Goal: Task Accomplishment & Management: Manage account settings

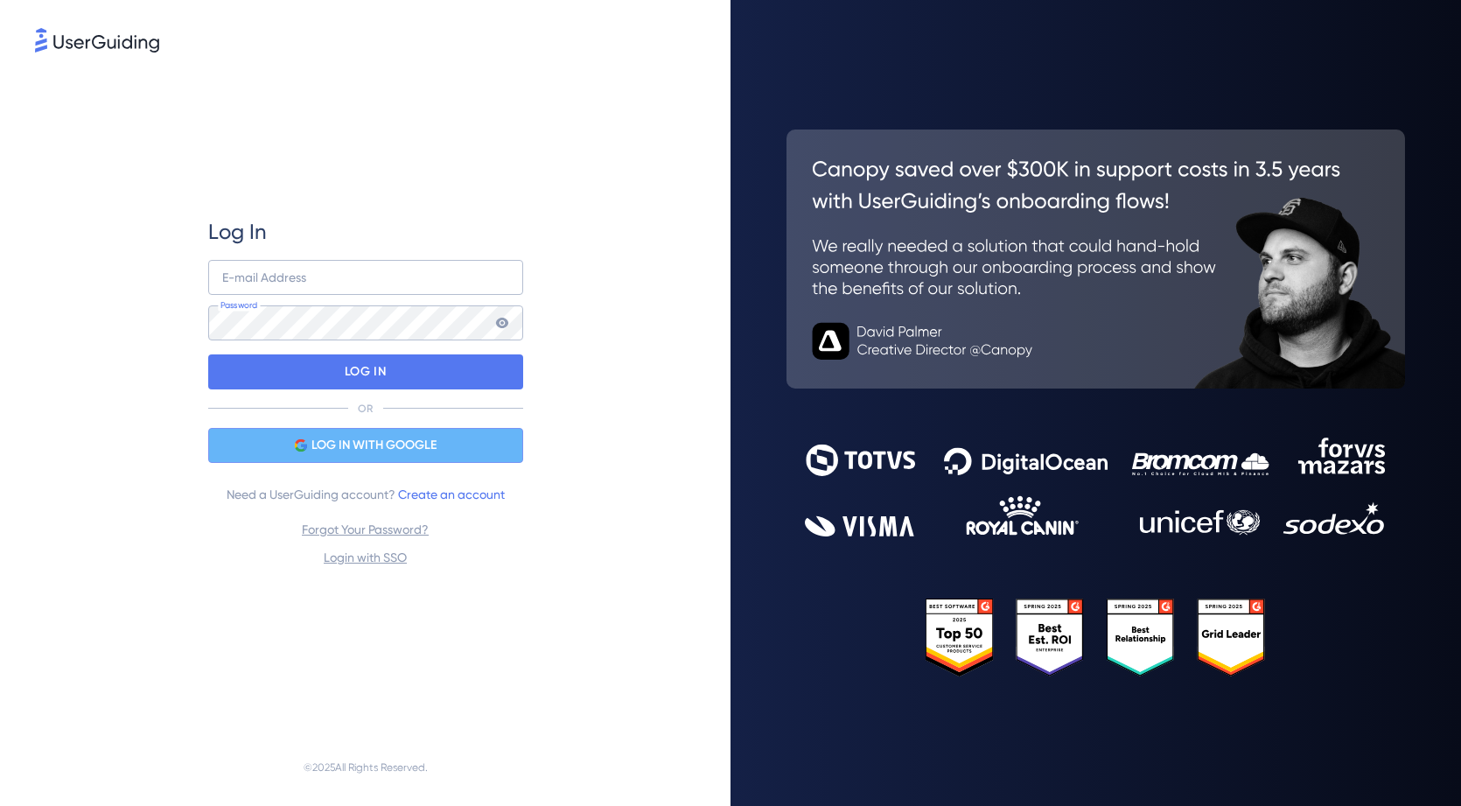
click at [326, 439] on span "LOG IN WITH GOOGLE" at bounding box center [373, 445] width 125 height 21
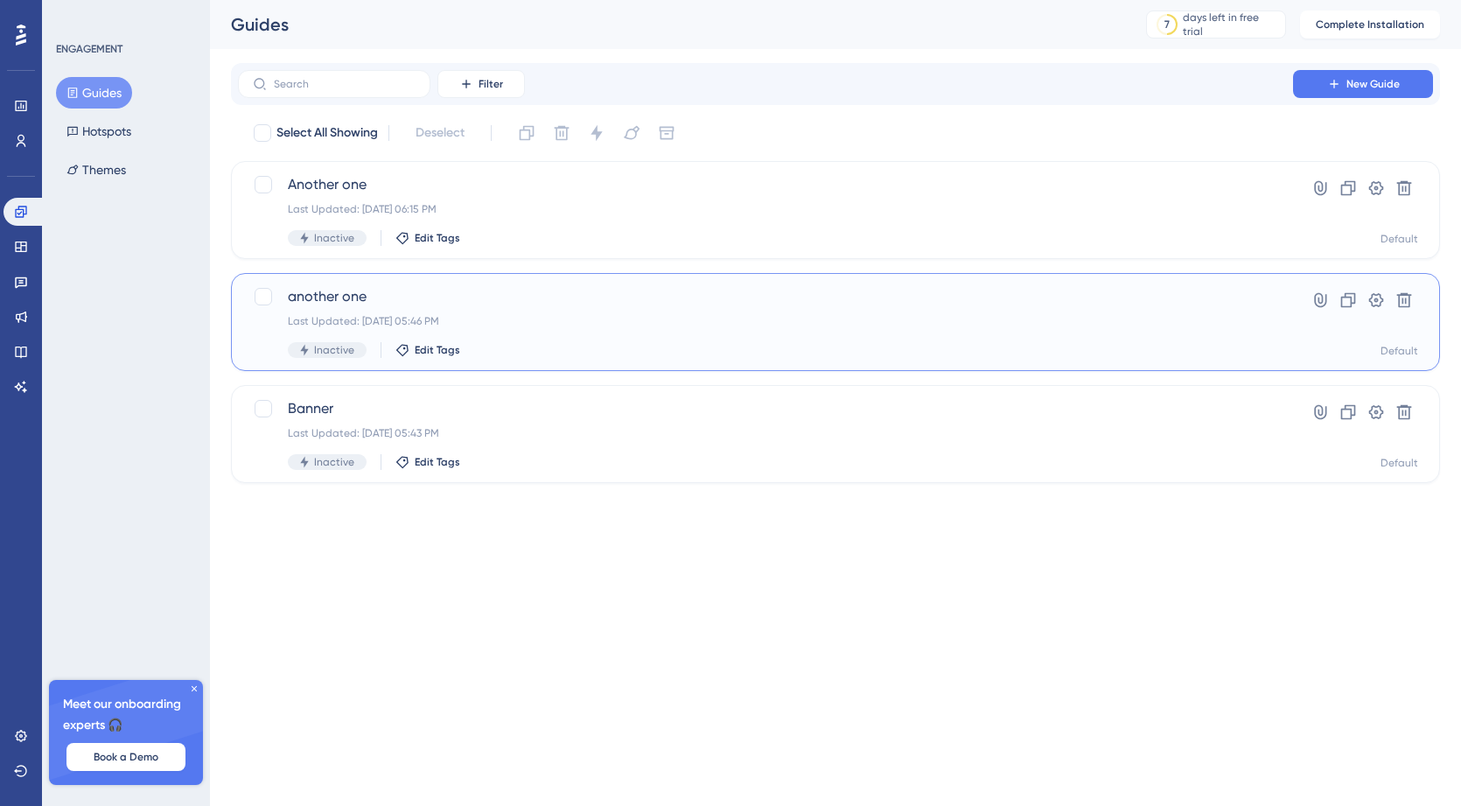
click at [423, 311] on div "another one Last Updated: Sep 08 2025, 05:46 PM Inactive Edit Tags" at bounding box center [765, 322] width 955 height 72
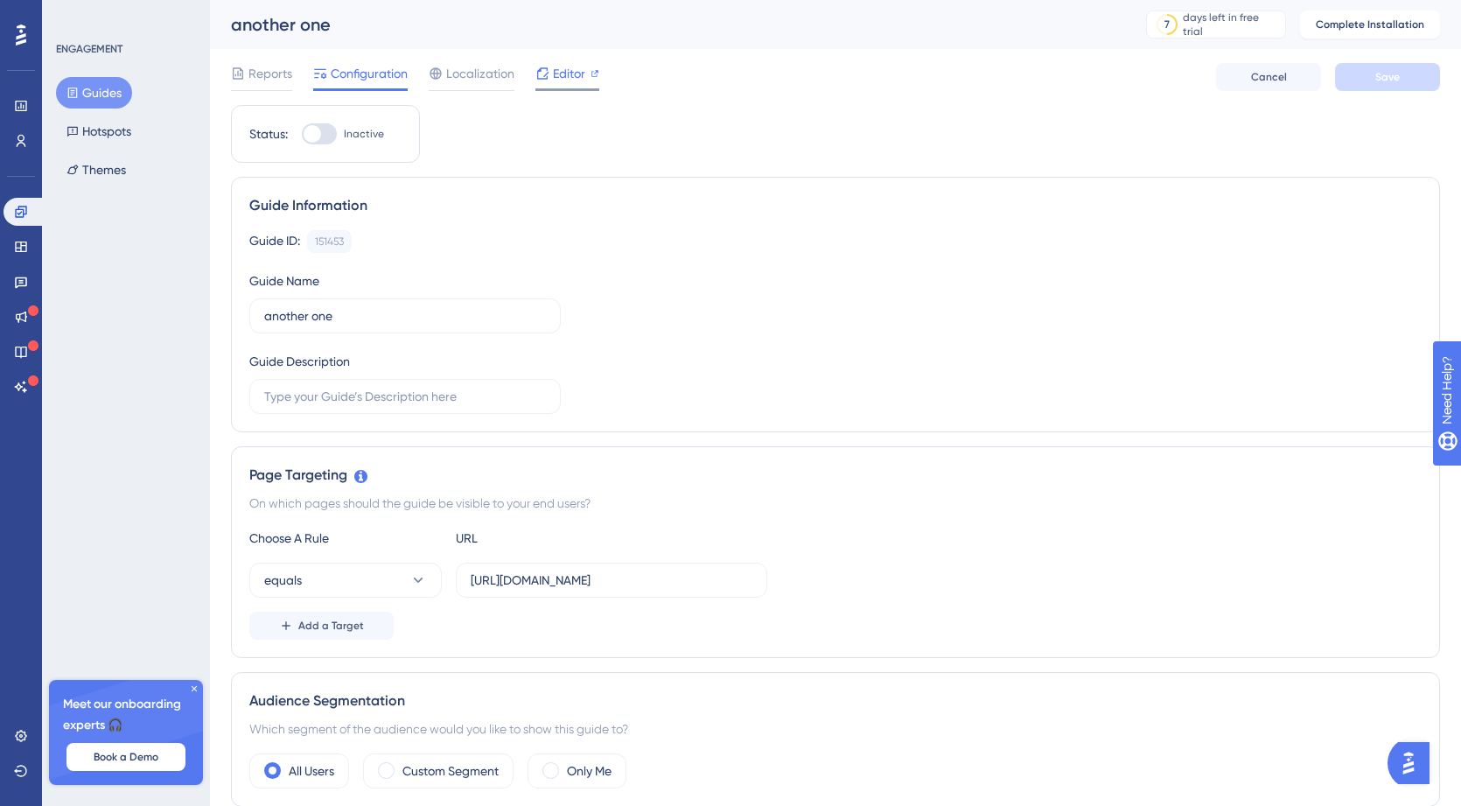
click at [547, 76] on icon at bounding box center [542, 72] width 11 height 11
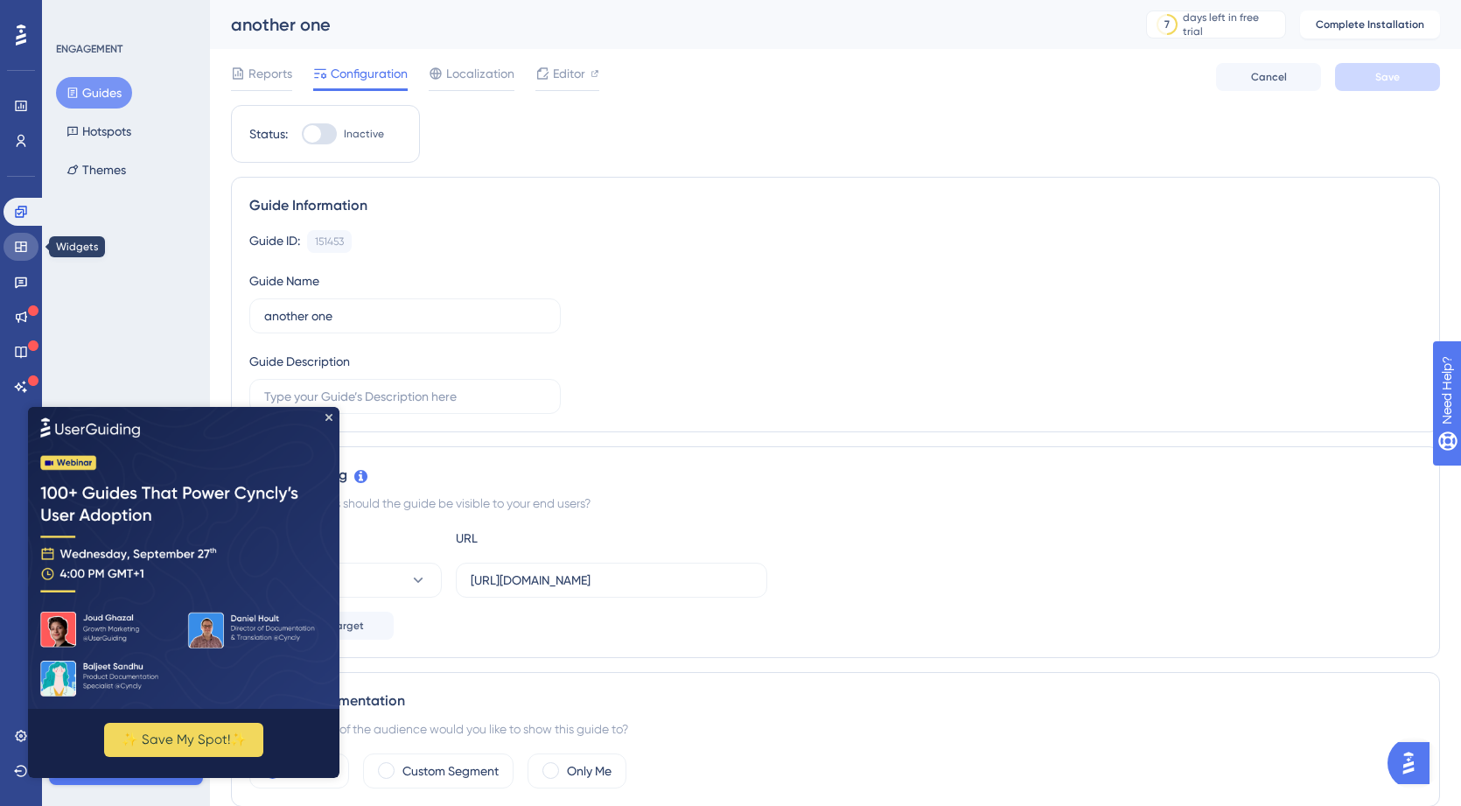
click at [17, 241] on icon at bounding box center [21, 247] width 14 height 14
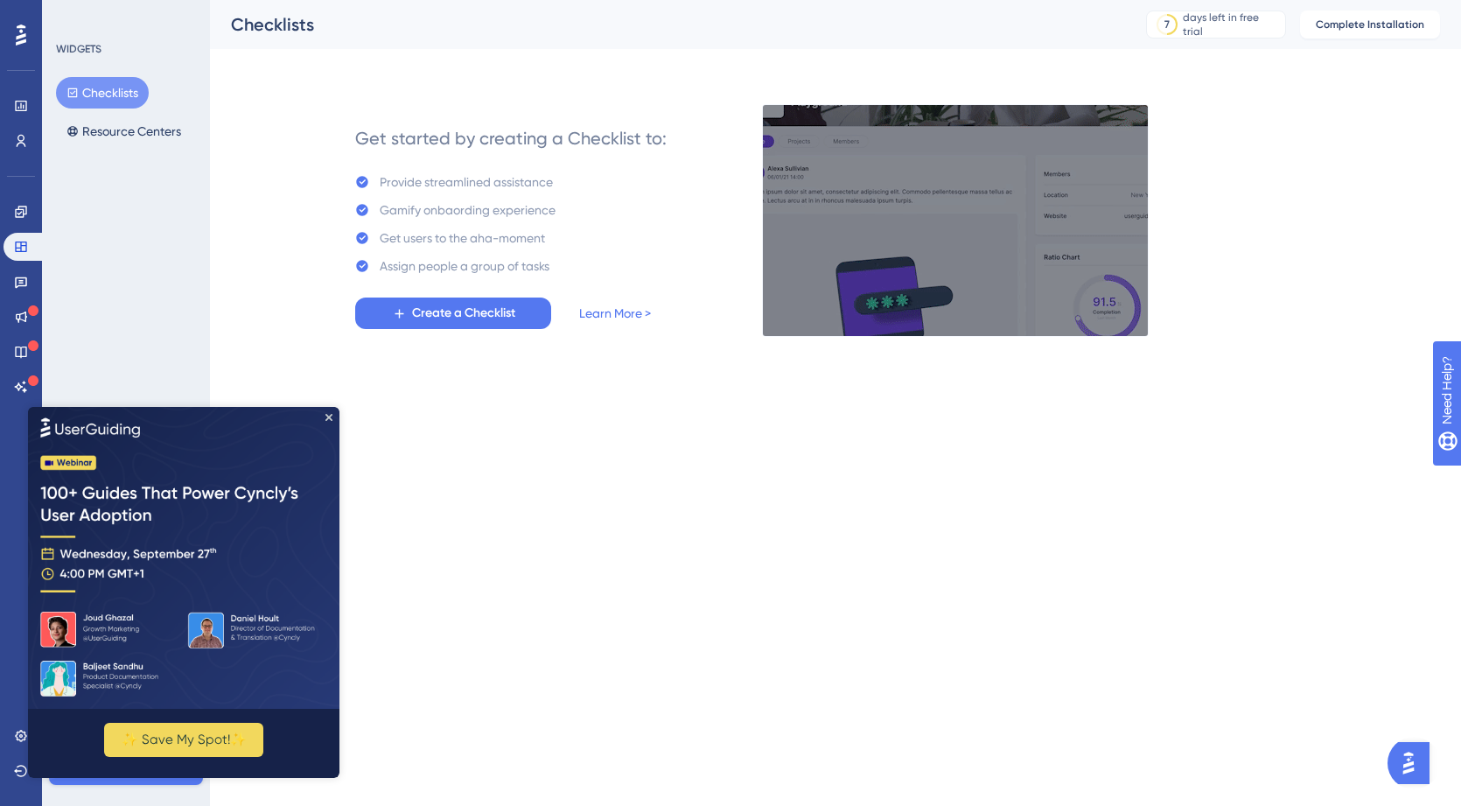
click at [89, 85] on button "Checklists" at bounding box center [102, 92] width 93 height 31
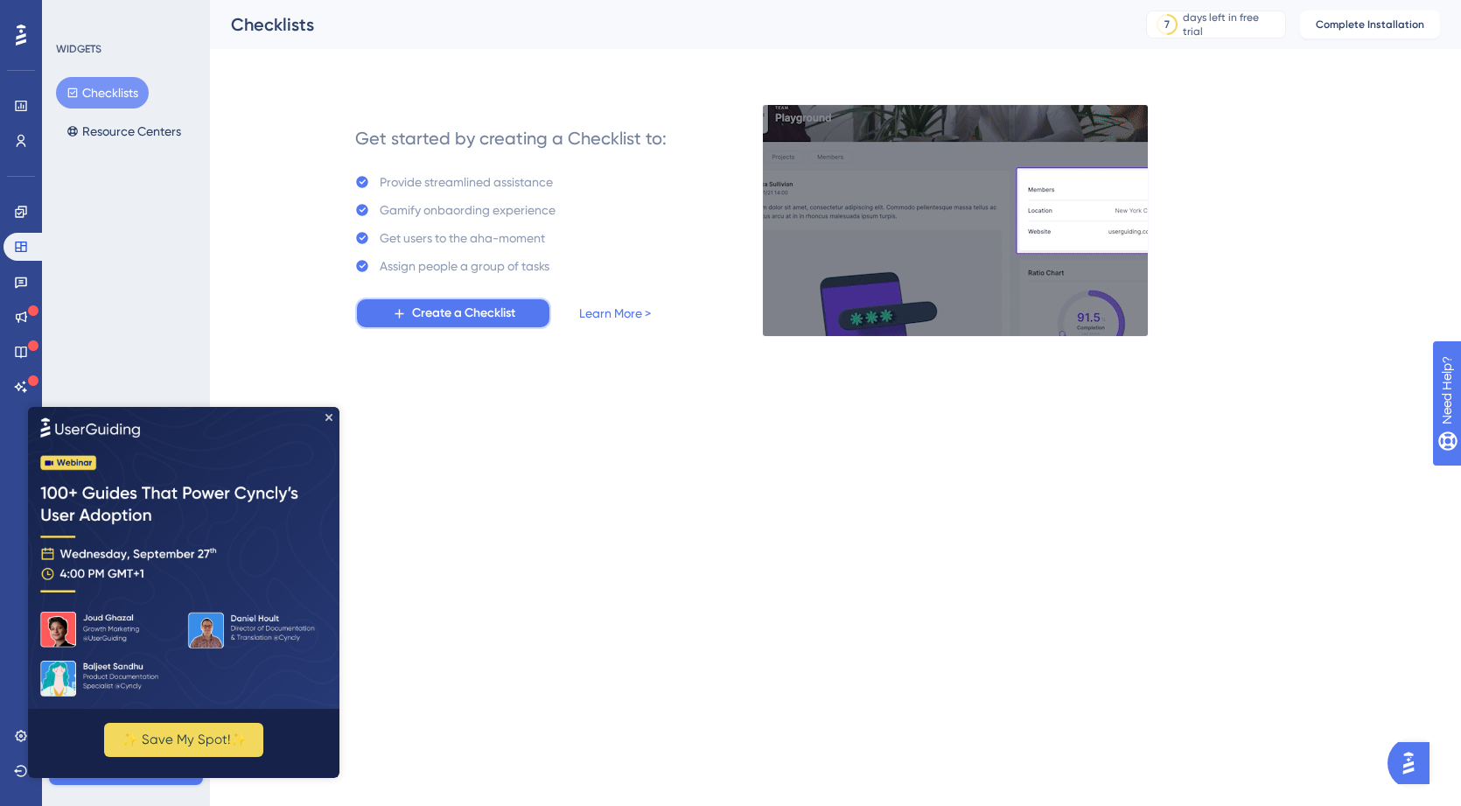
click at [422, 312] on span "Create a Checklist" at bounding box center [463, 313] width 103 height 21
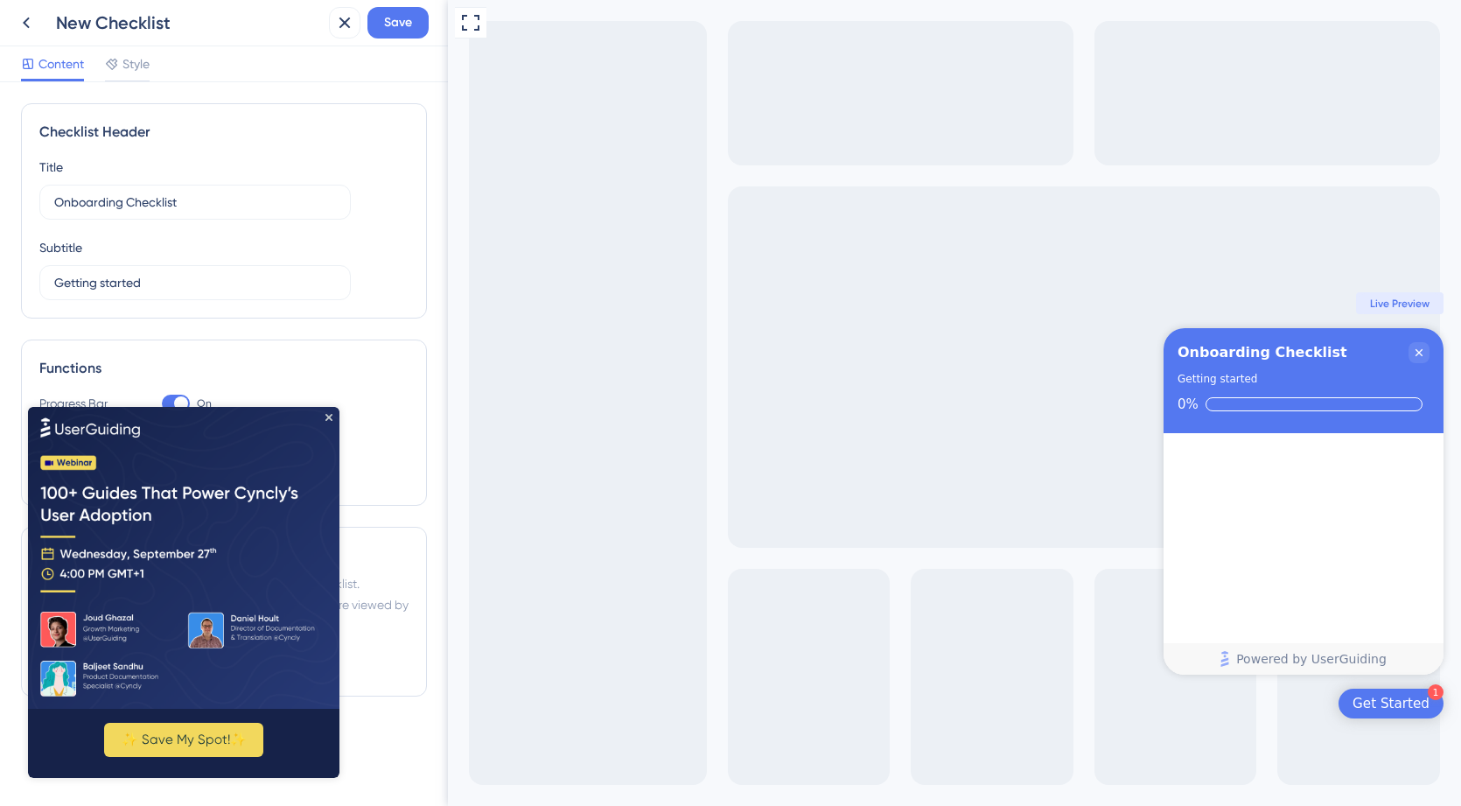
click at [330, 412] on img at bounding box center [183, 557] width 311 height 302
click at [330, 416] on icon "Close Preview" at bounding box center [328, 416] width 7 height 7
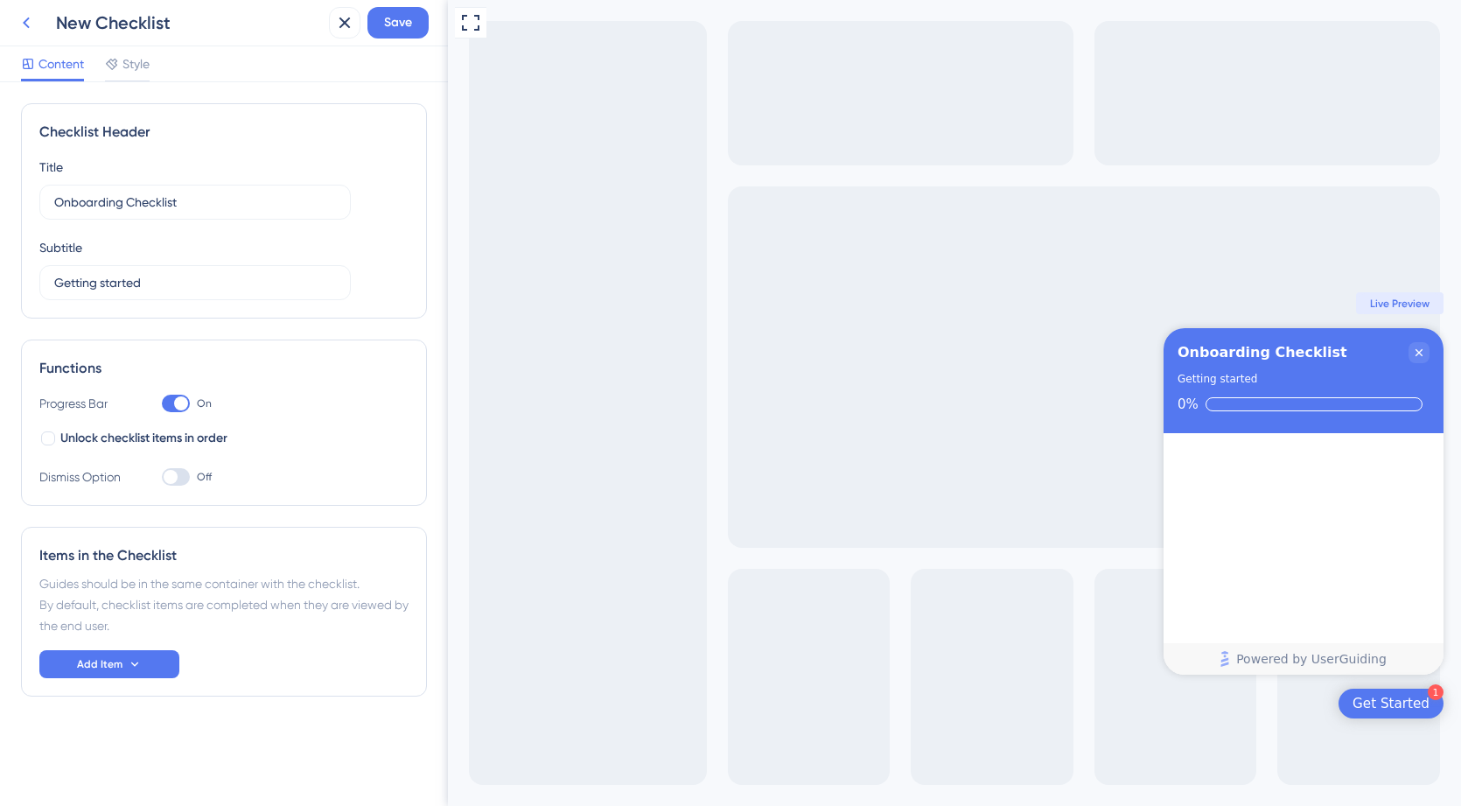
click at [24, 24] on icon at bounding box center [26, 22] width 7 height 11
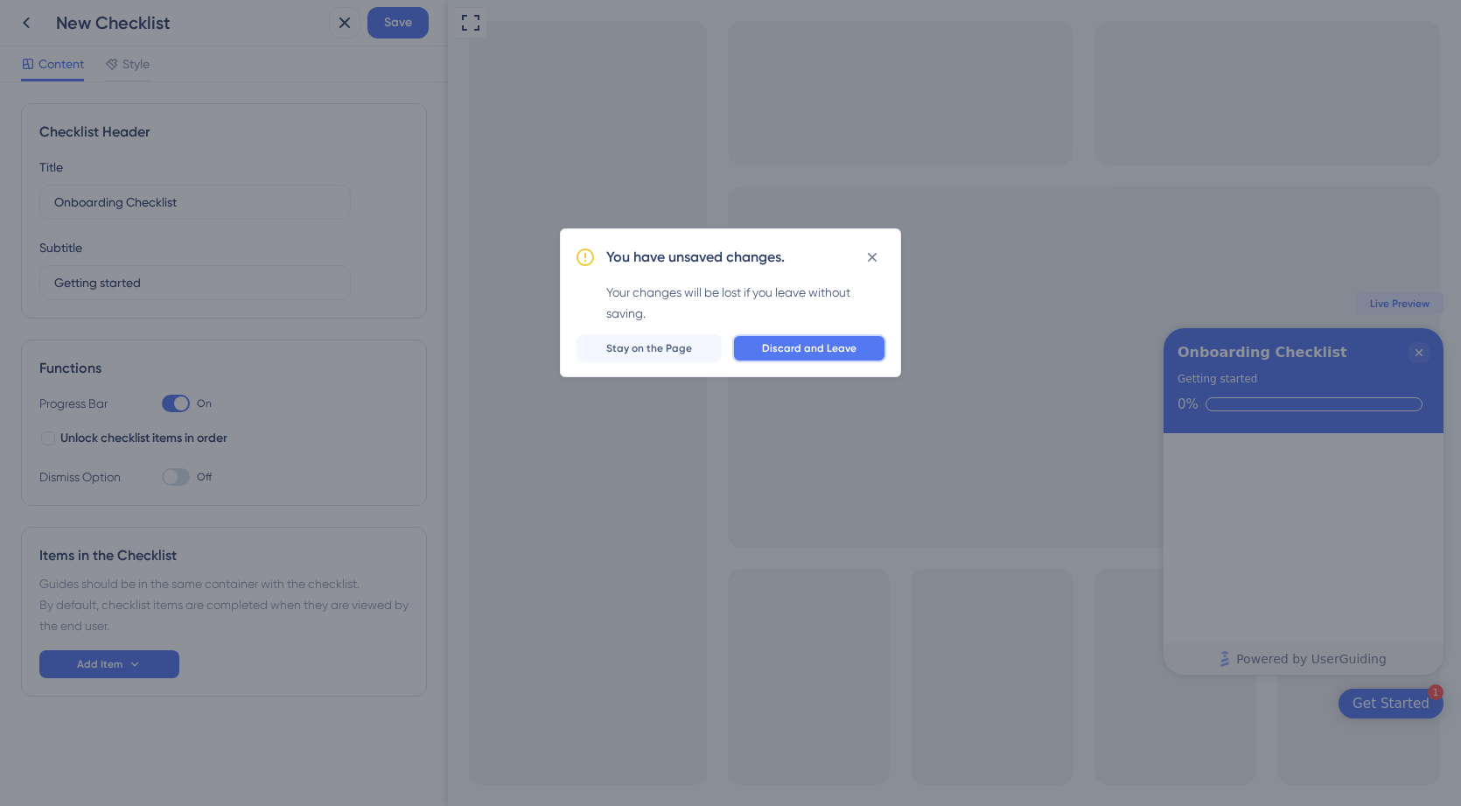
click at [764, 347] on button "Discard and Leave" at bounding box center [809, 348] width 154 height 28
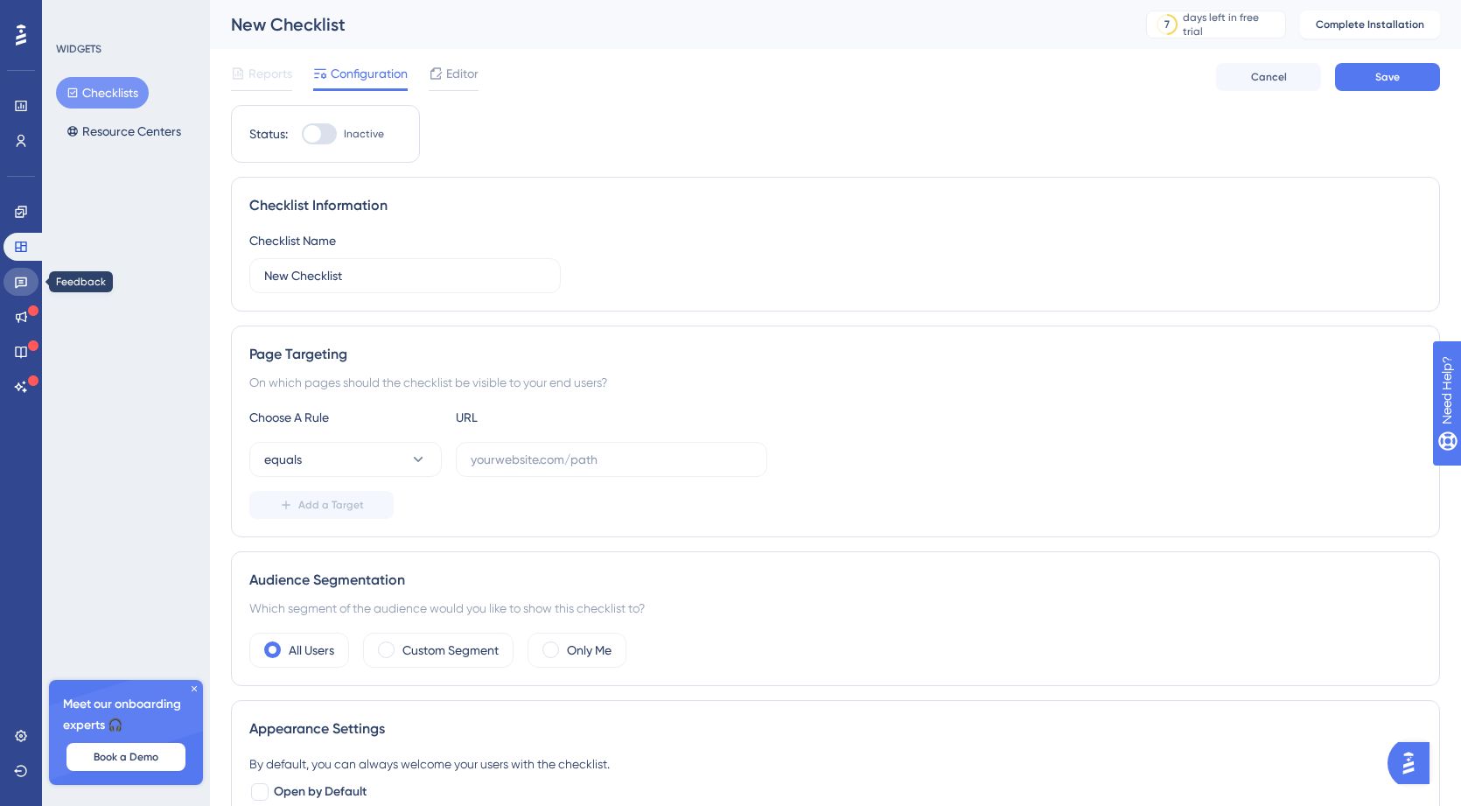
click at [17, 290] on link at bounding box center [20, 282] width 35 height 28
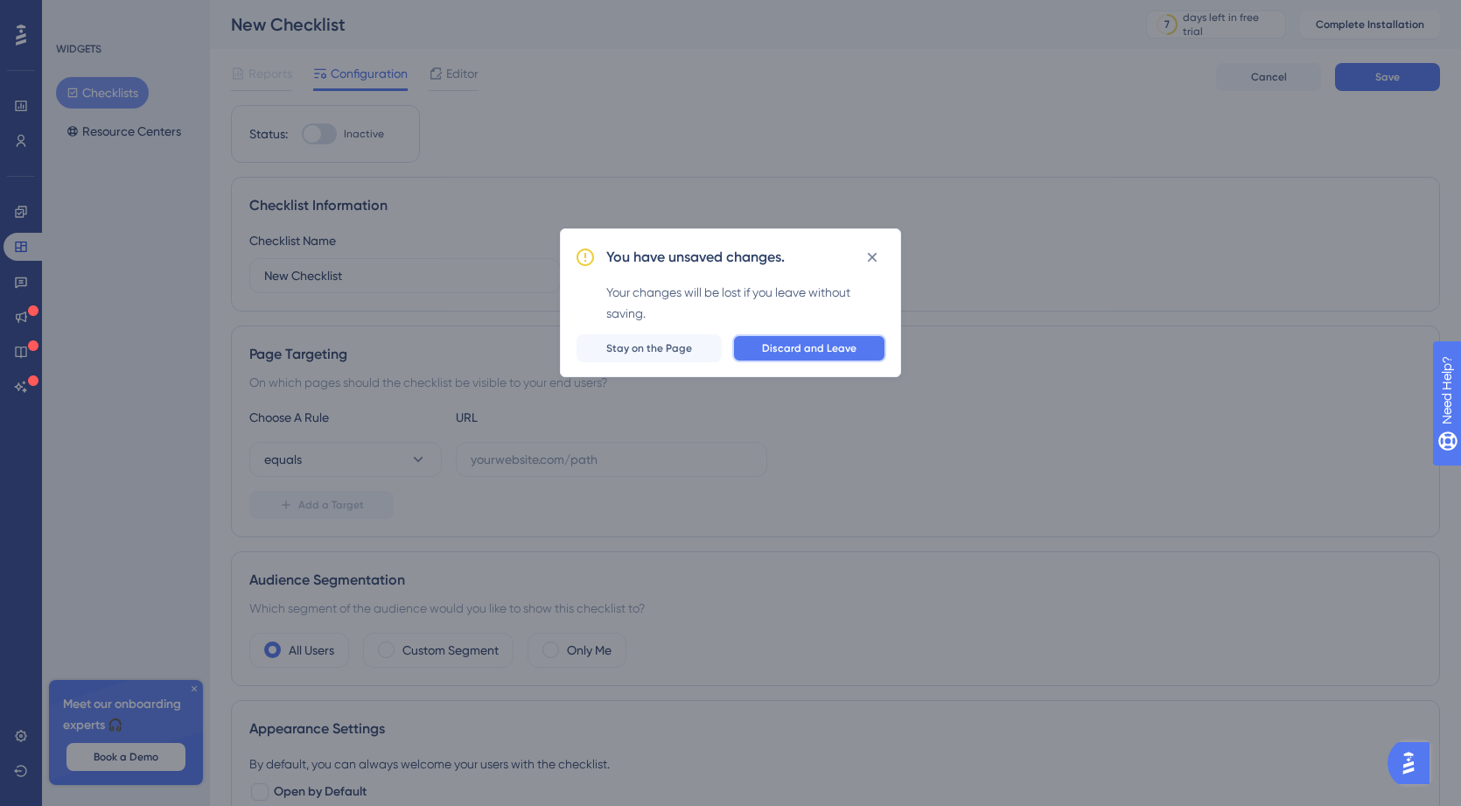
click at [788, 345] on span "Discard and Leave" at bounding box center [809, 348] width 94 height 14
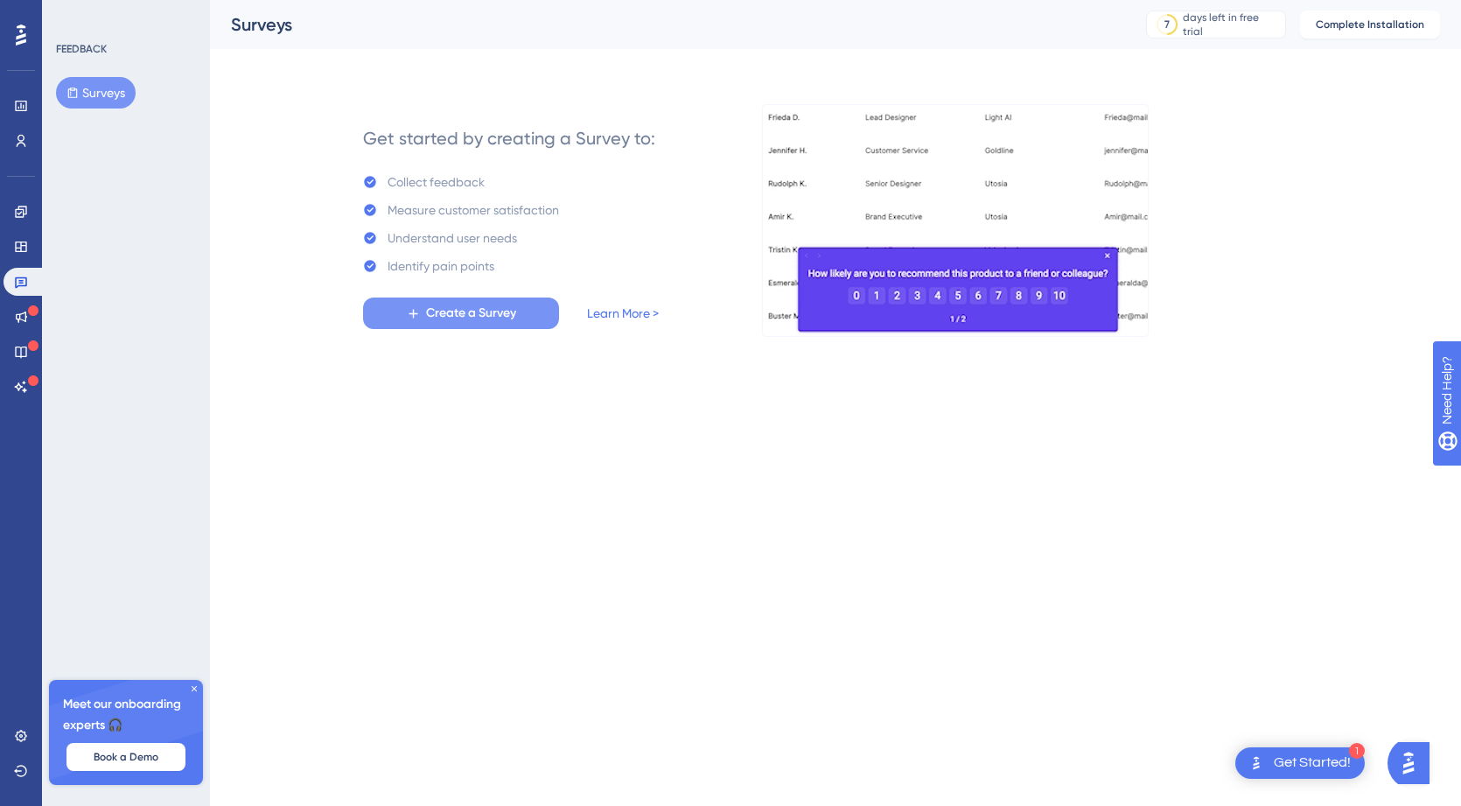
click at [485, 313] on span "Create a Survey" at bounding box center [471, 313] width 90 height 21
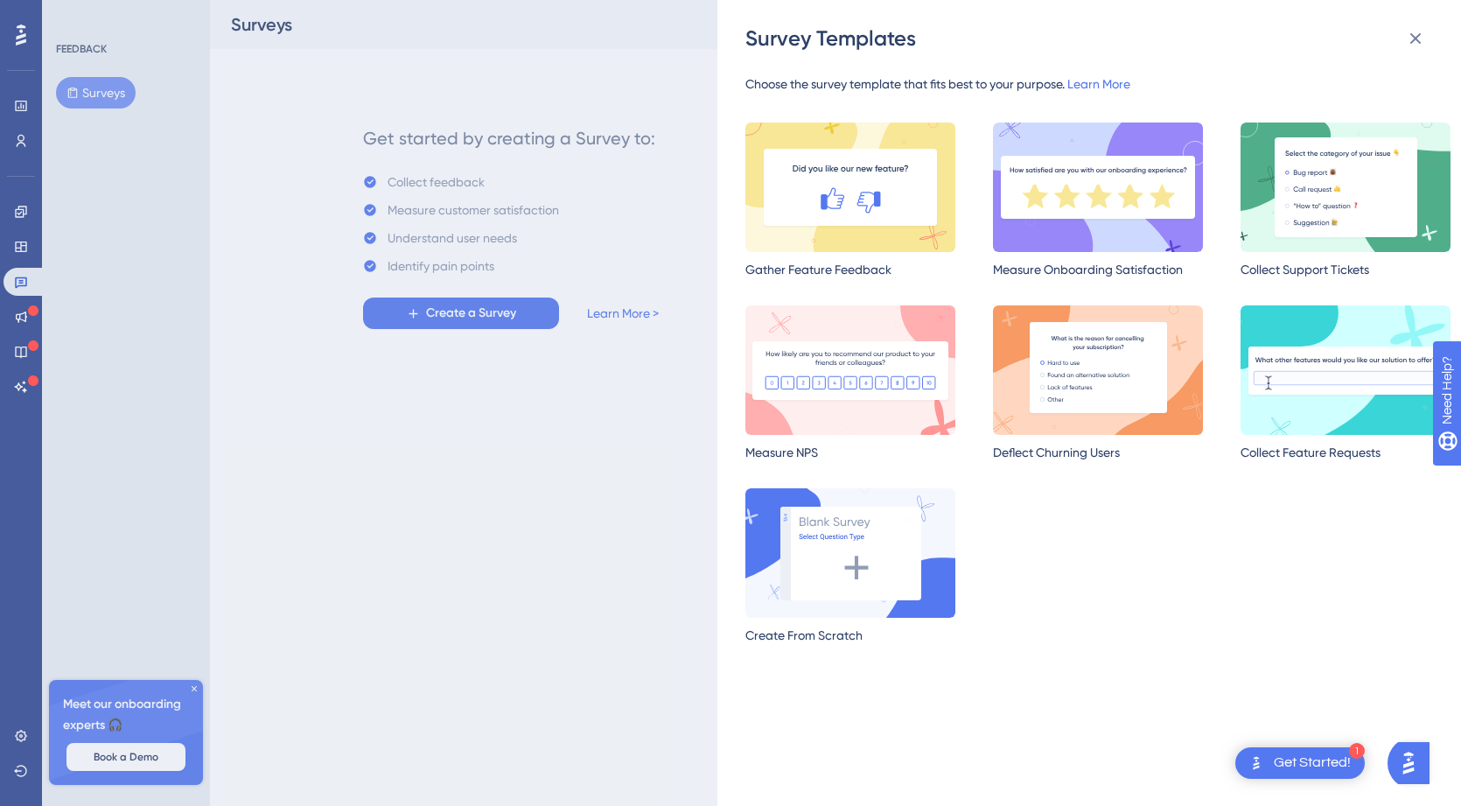
click at [19, 392] on div "Survey Templates Choose the survey template that fits best to your purpose. Lea…" at bounding box center [730, 403] width 1461 height 806
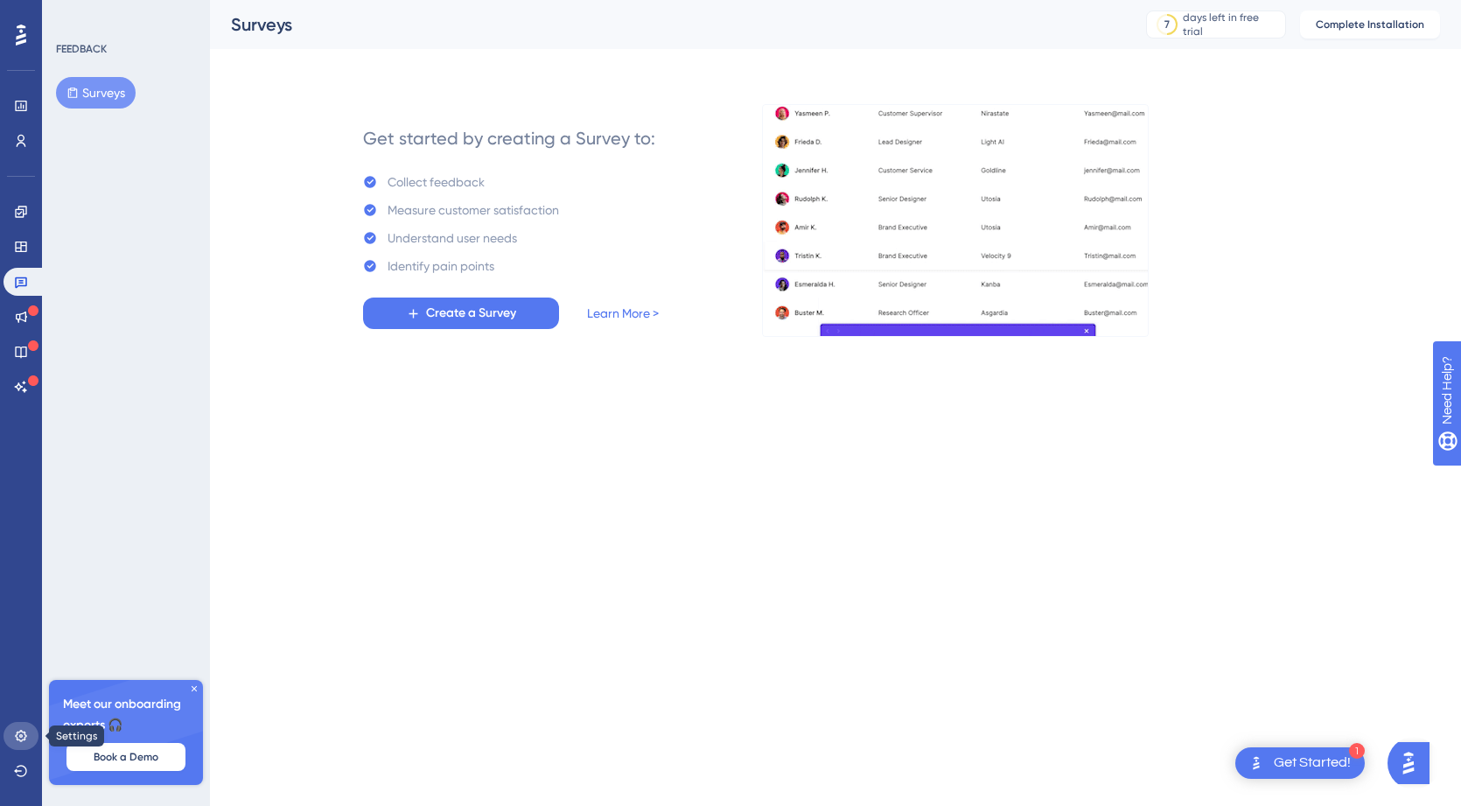
click at [20, 738] on icon at bounding box center [21, 736] width 14 height 14
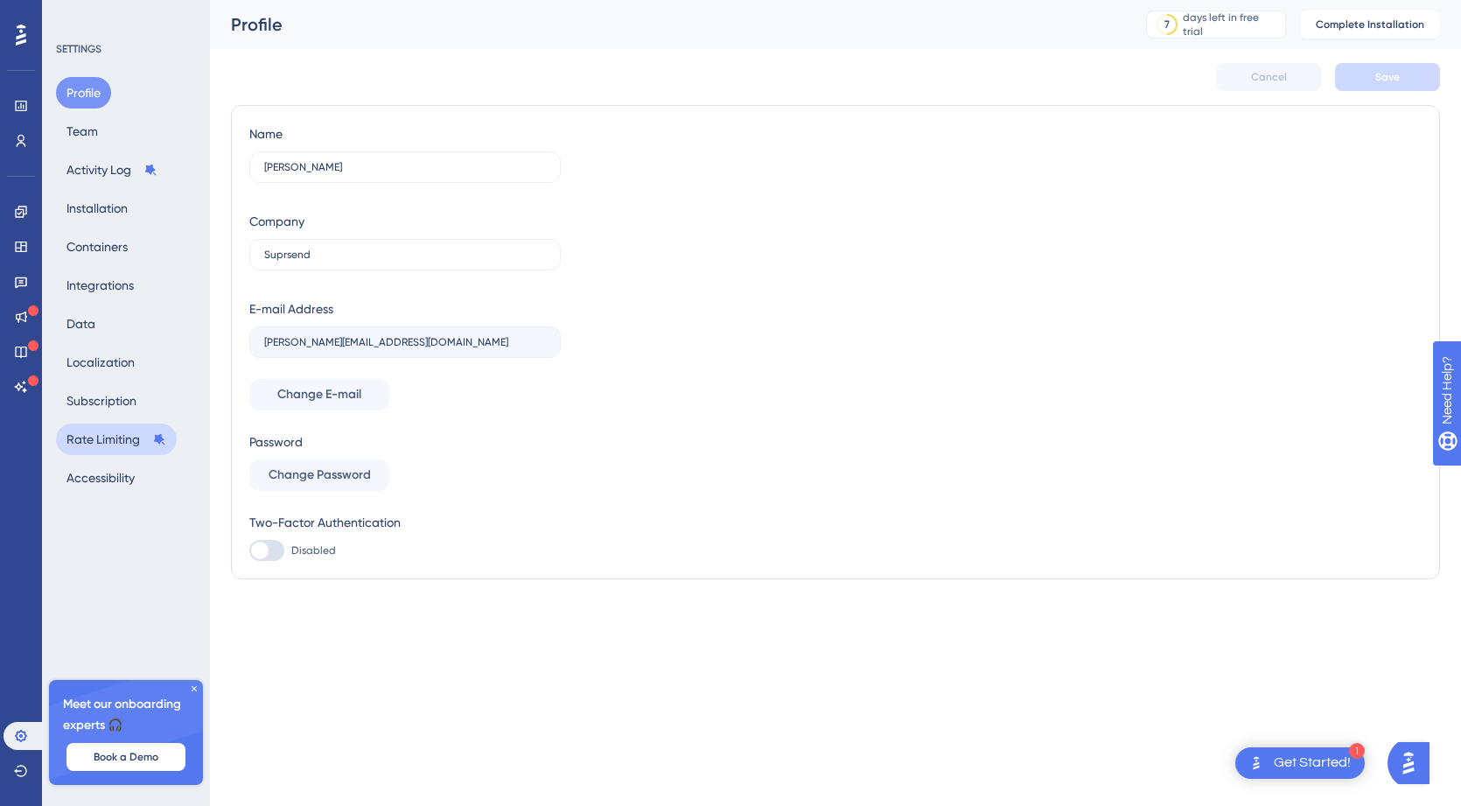
click at [75, 431] on button "Rate Limiting" at bounding box center [116, 438] width 121 height 31
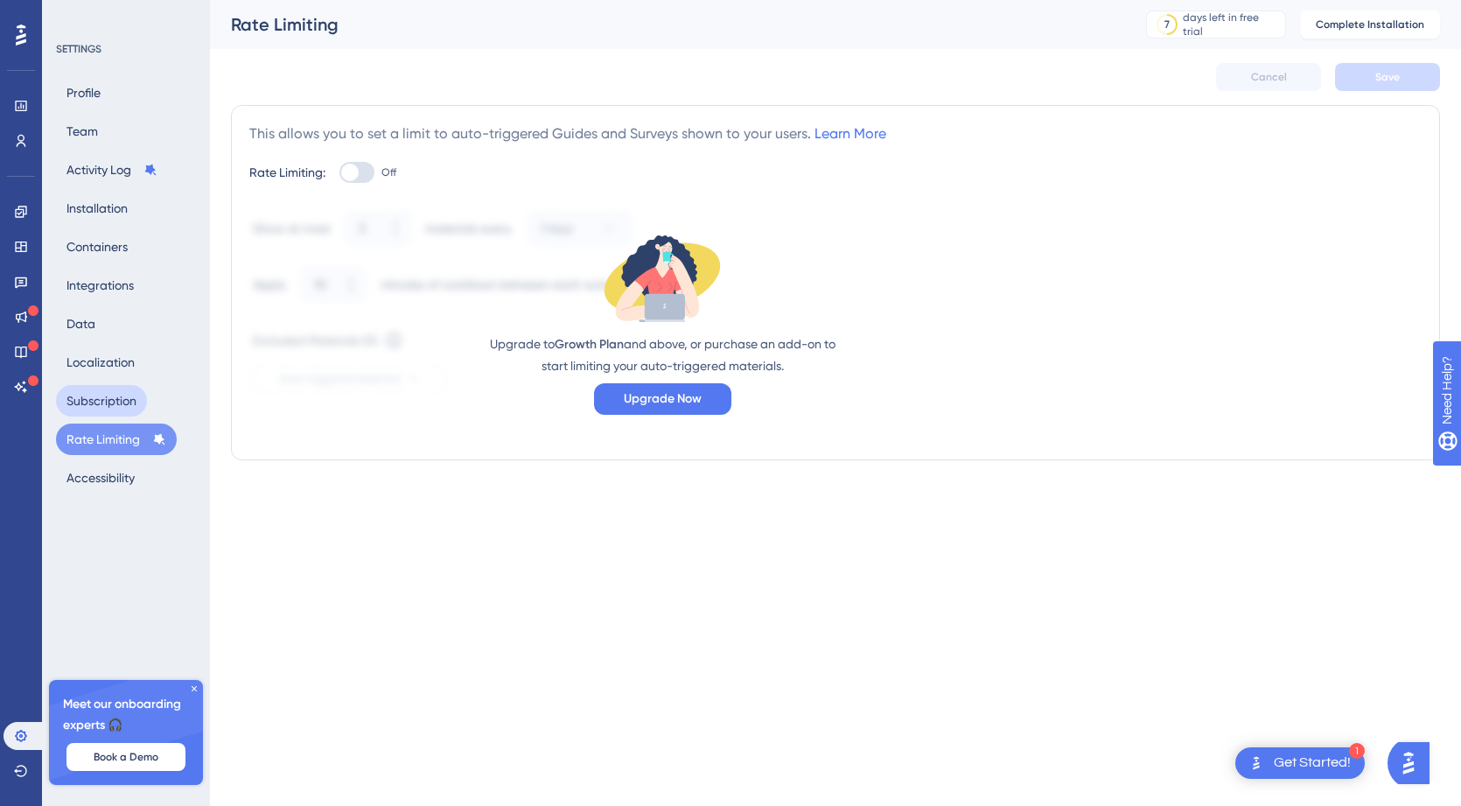
click at [83, 398] on button "Subscription" at bounding box center [101, 400] width 91 height 31
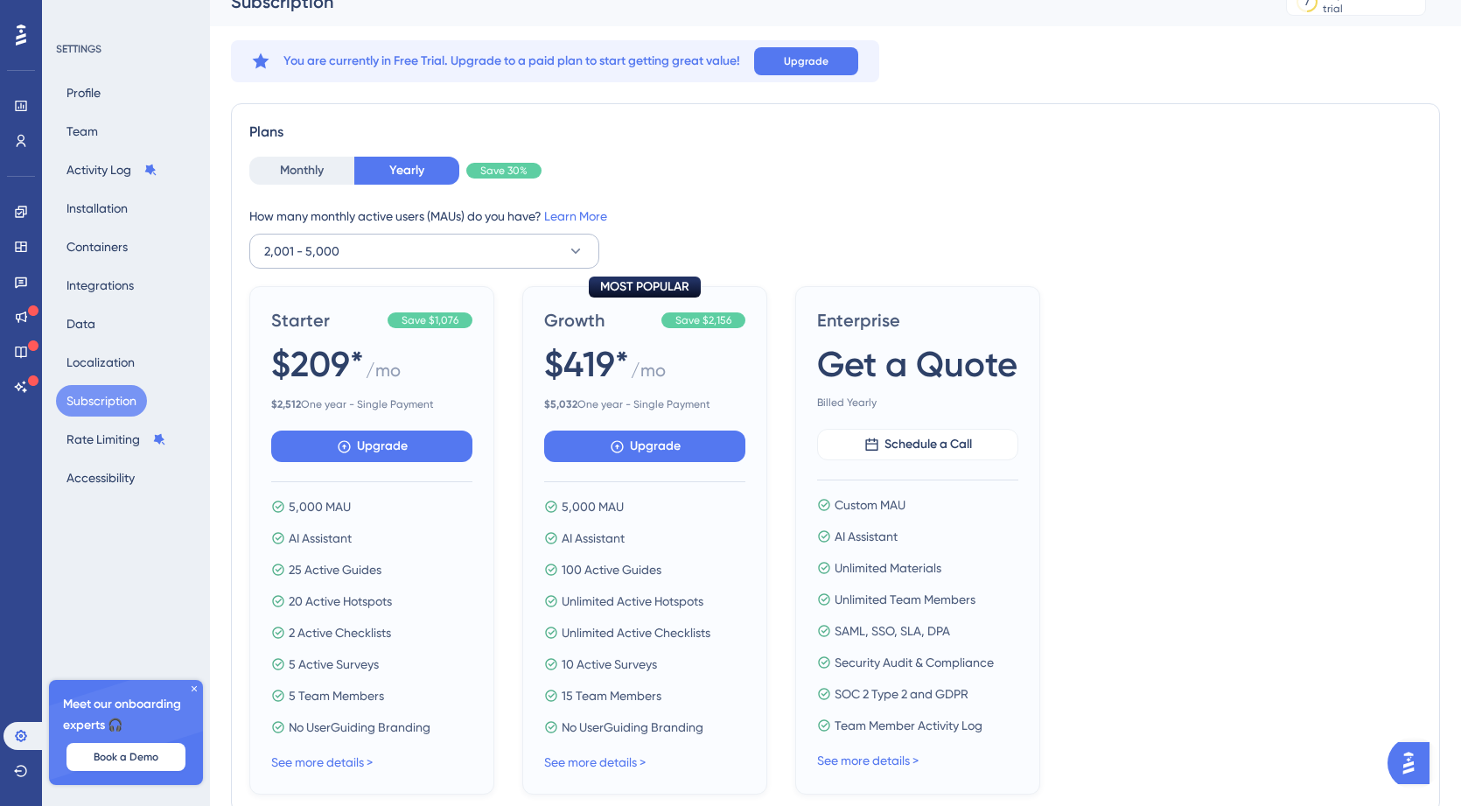
scroll to position [17, 0]
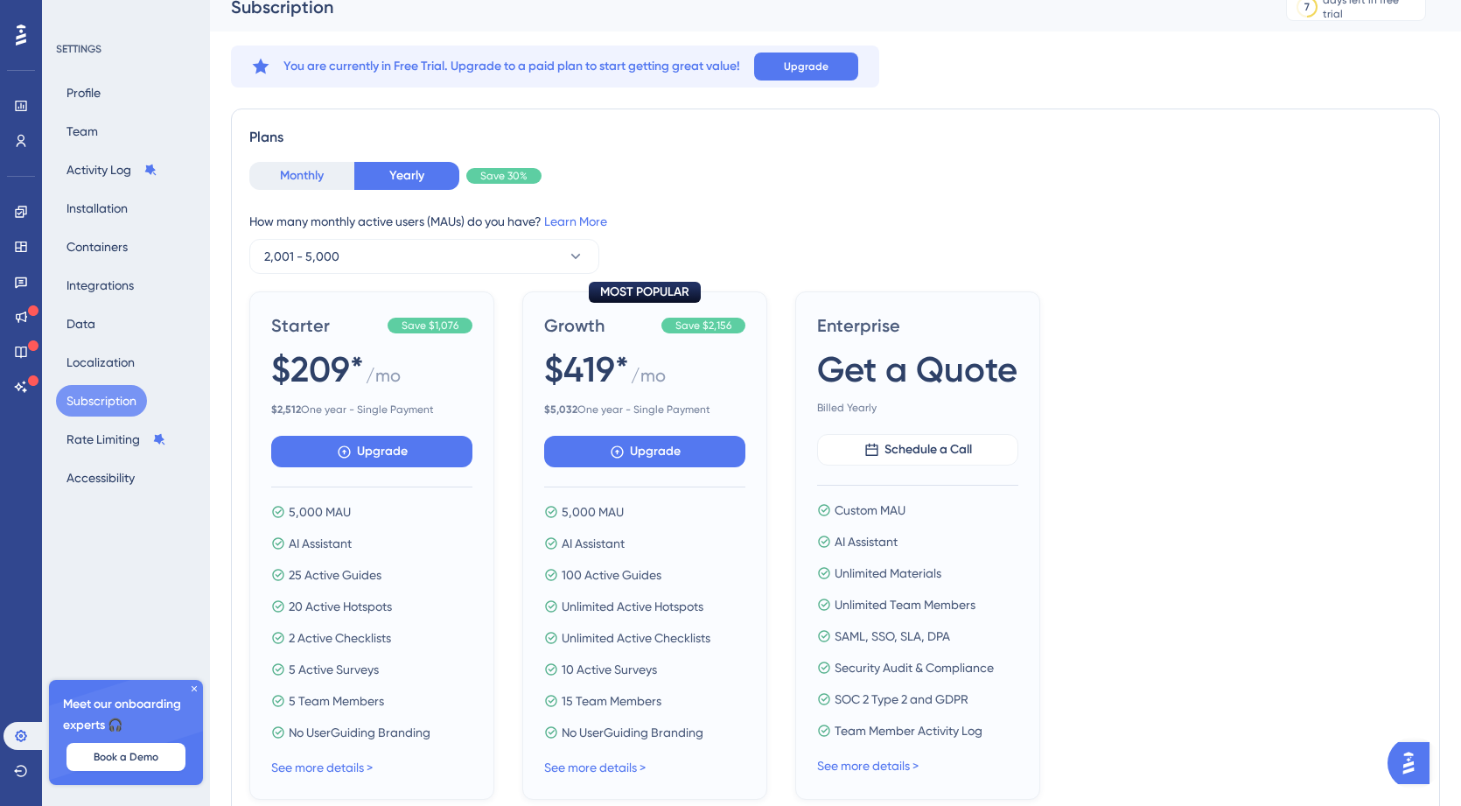
click at [328, 186] on button "Monthly" at bounding box center [301, 176] width 105 height 28
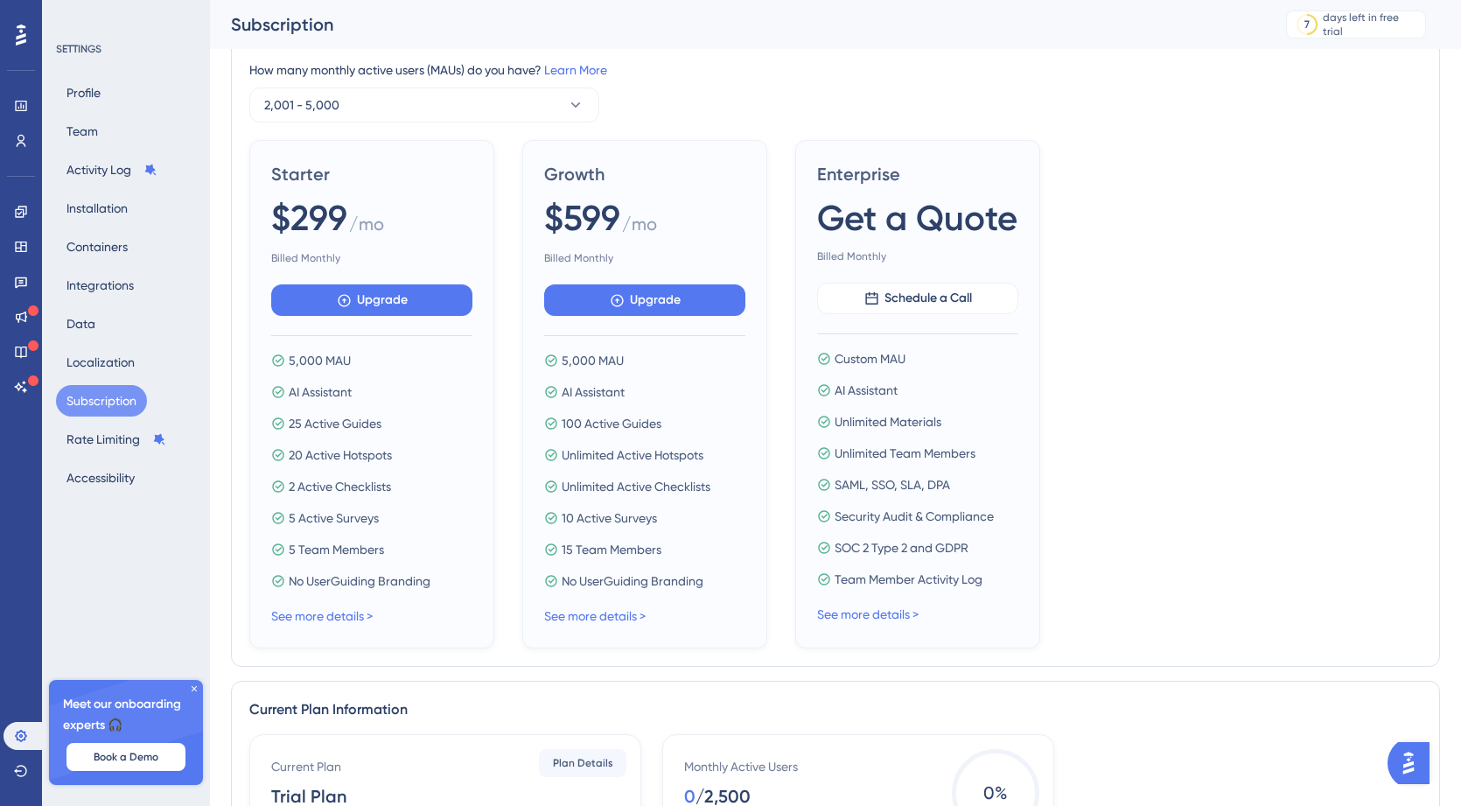
scroll to position [192, 0]
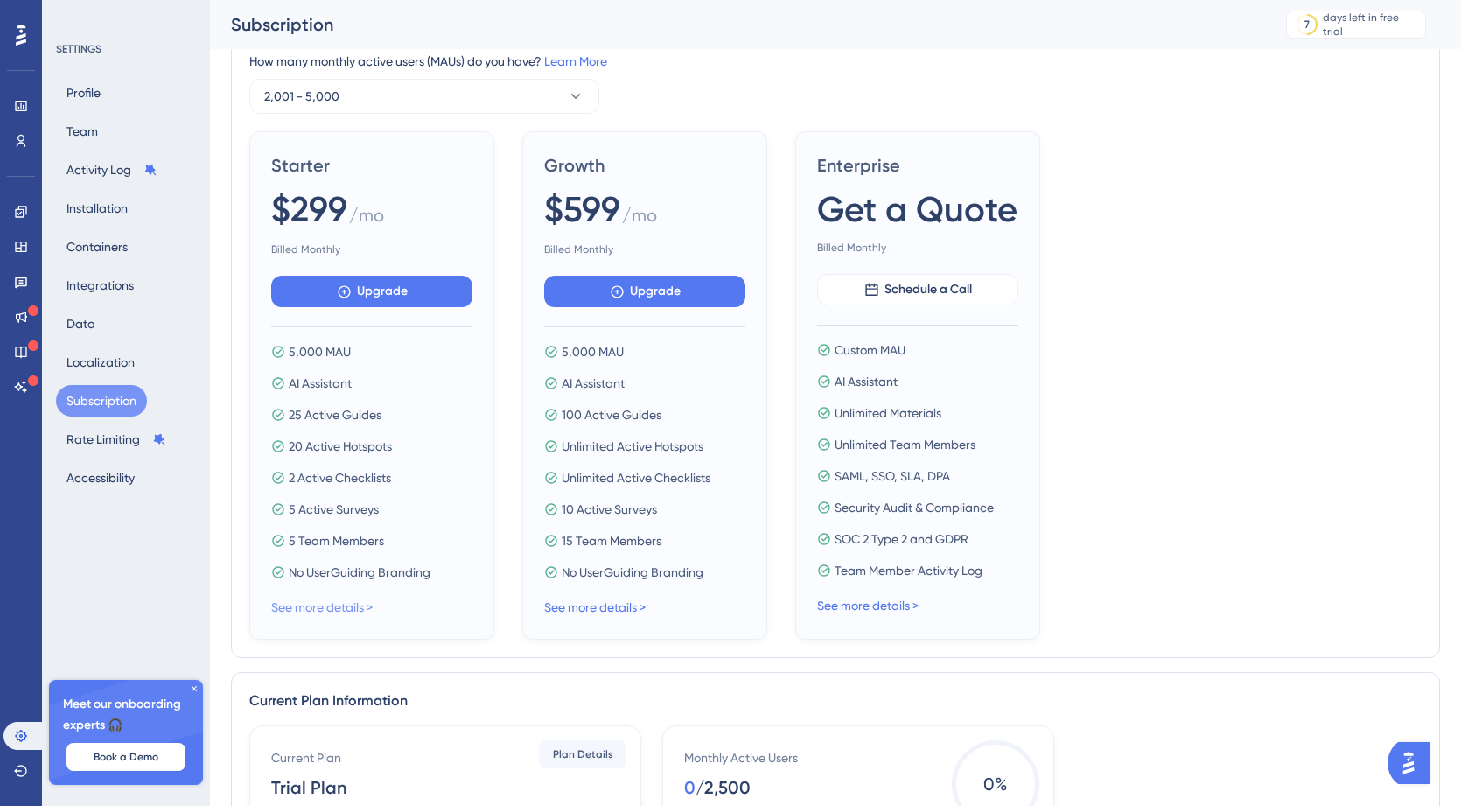
click at [332, 605] on link "See more details >" at bounding box center [321, 607] width 101 height 14
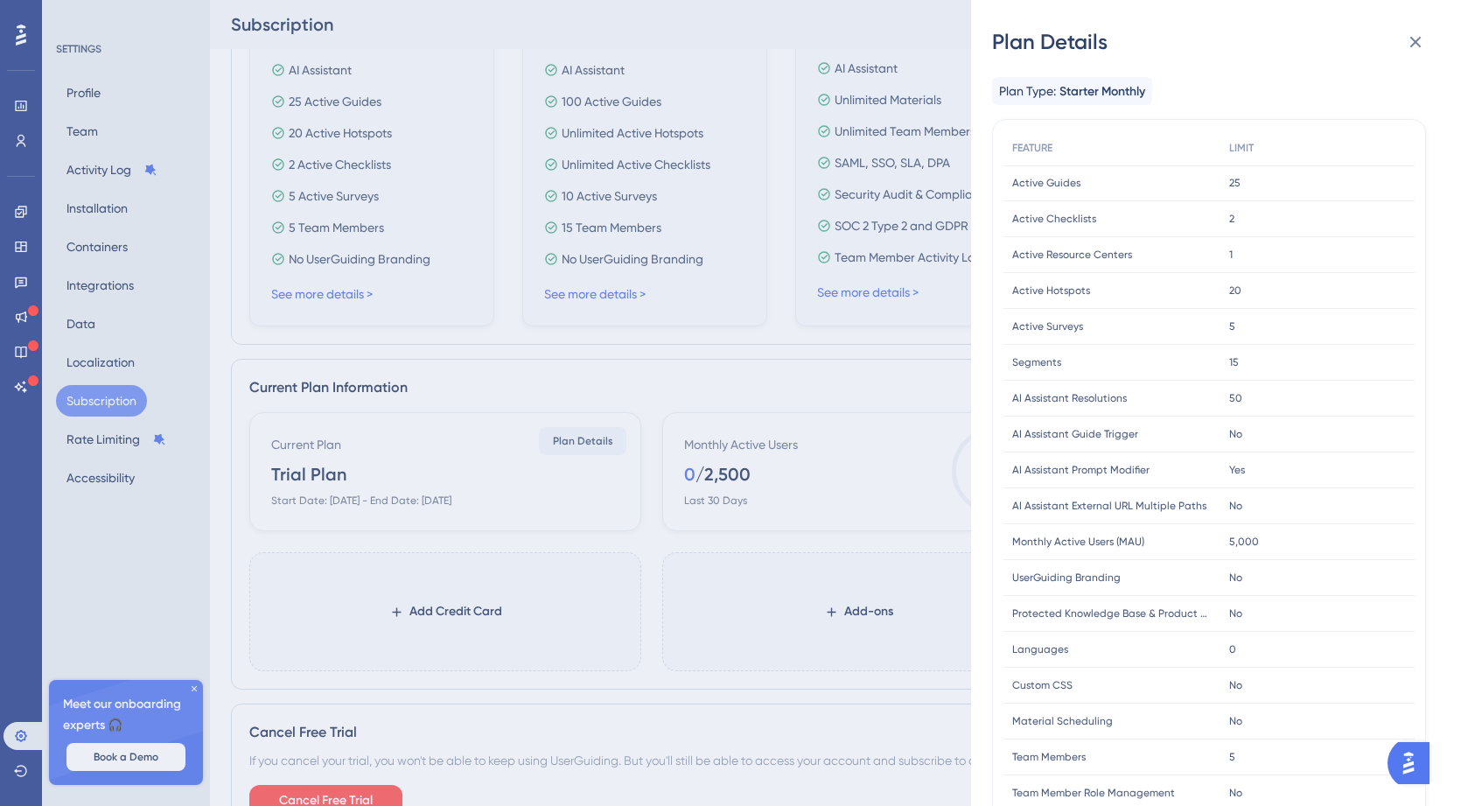
scroll to position [289, 0]
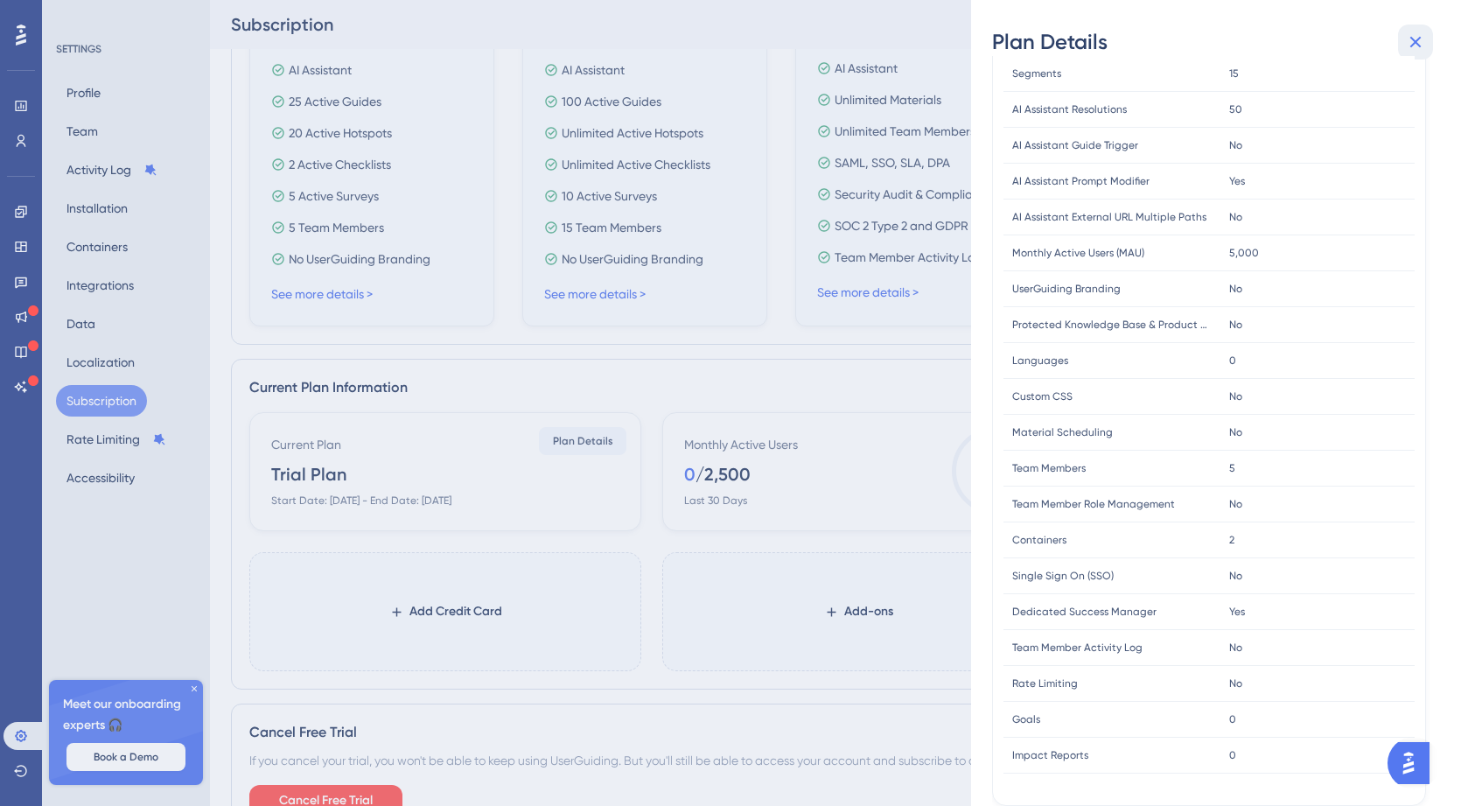
click at [1419, 40] on icon at bounding box center [1415, 41] width 21 height 21
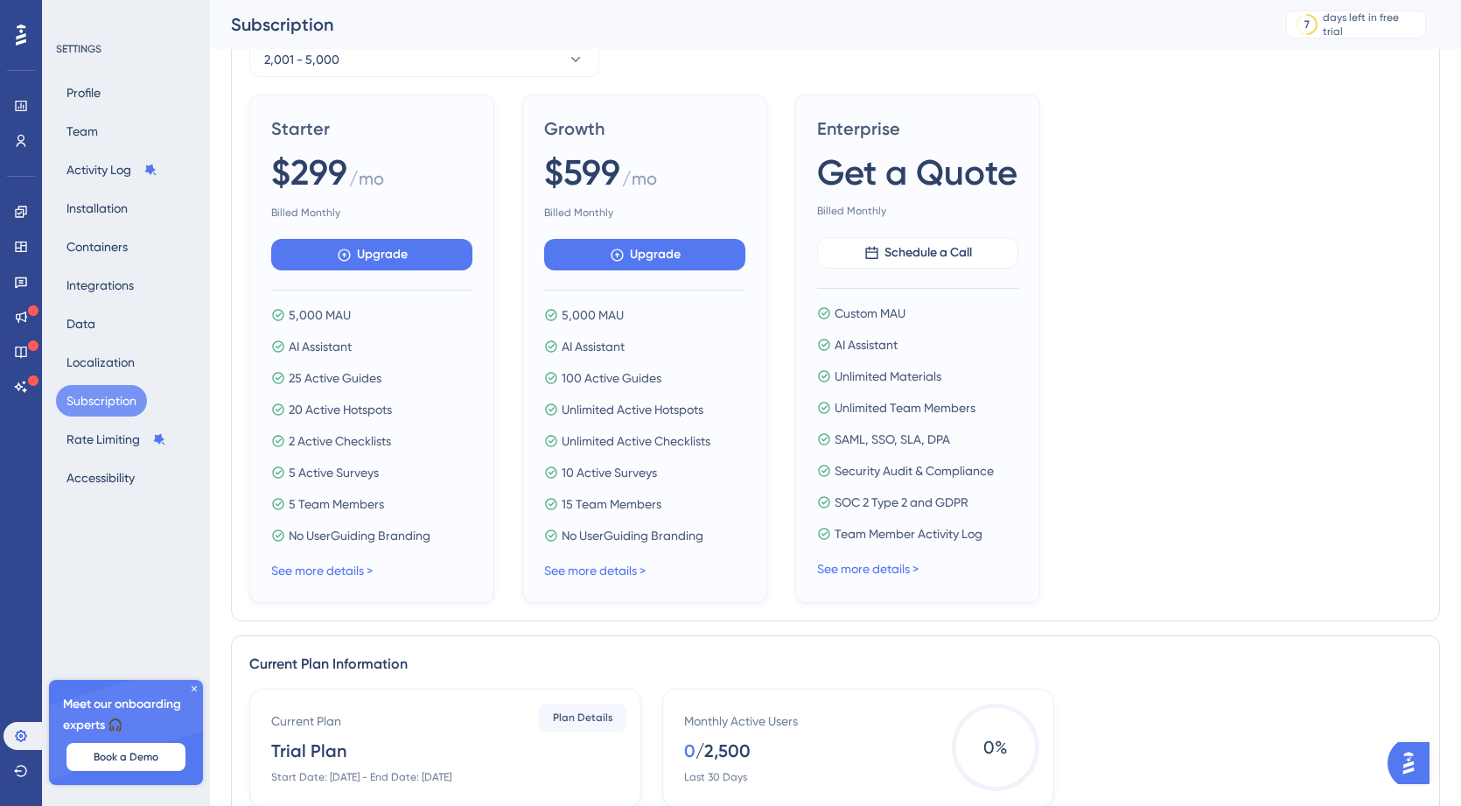
scroll to position [0, 0]
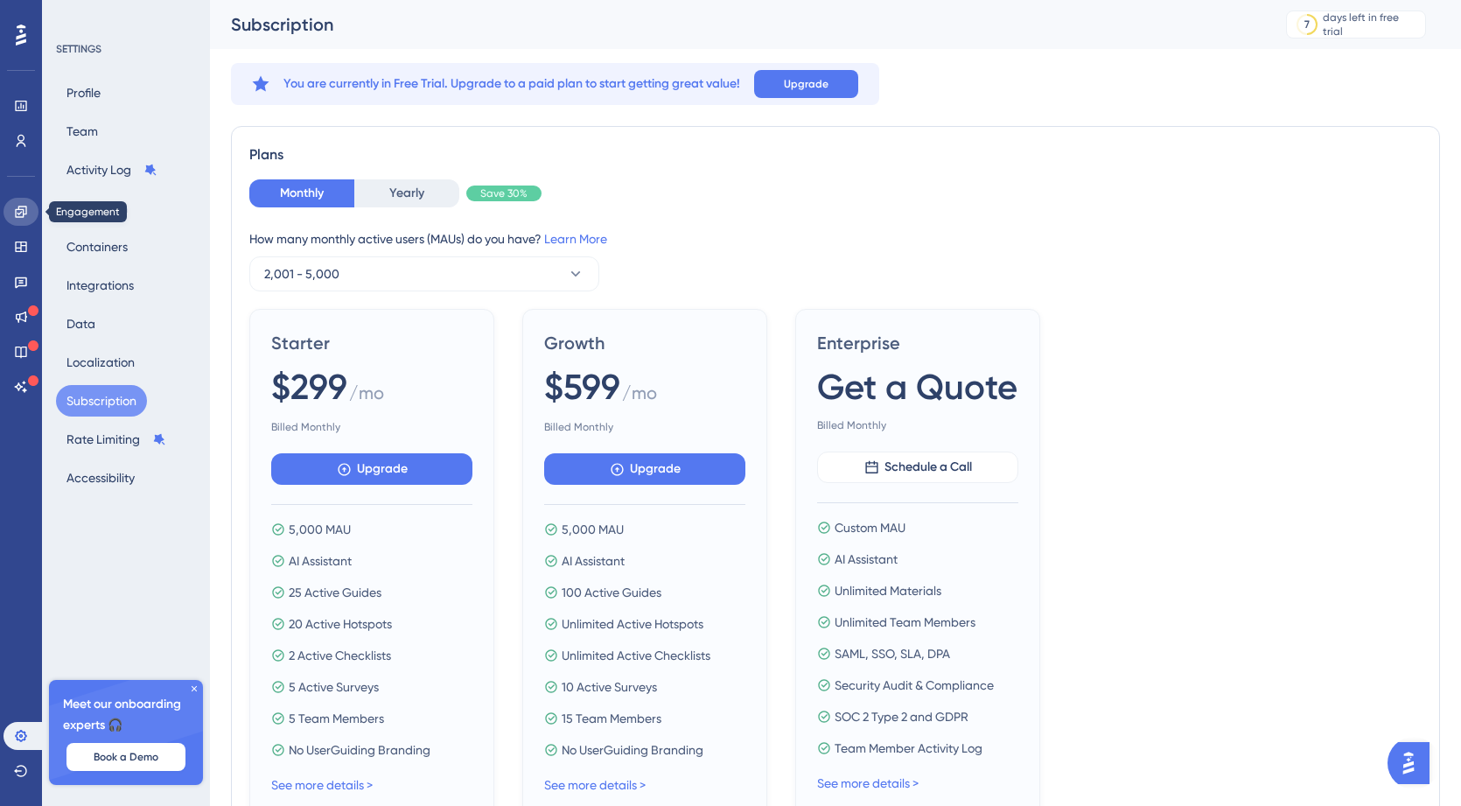
click at [25, 213] on icon at bounding box center [20, 211] width 11 height 11
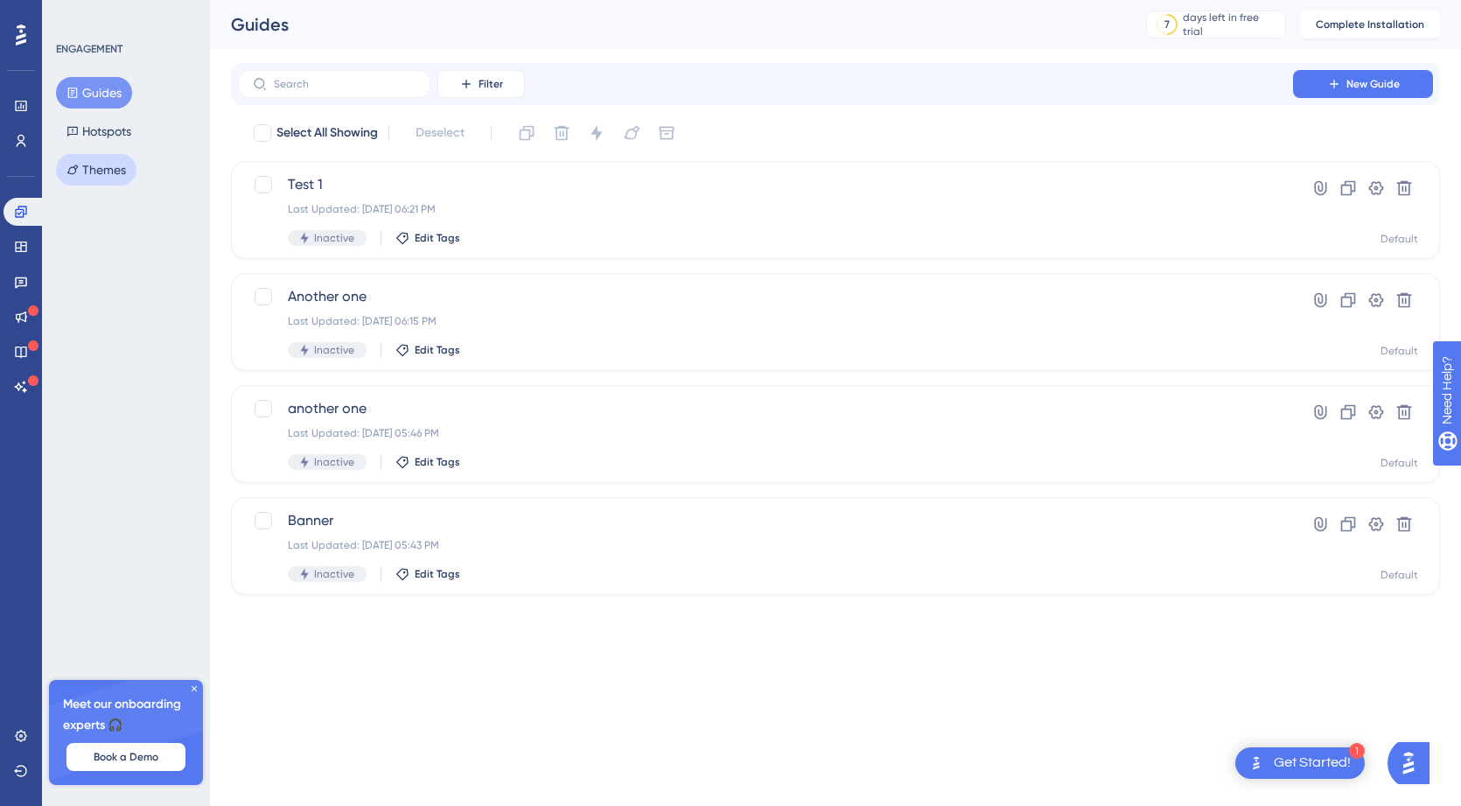
click at [115, 163] on button "Themes" at bounding box center [96, 169] width 80 height 31
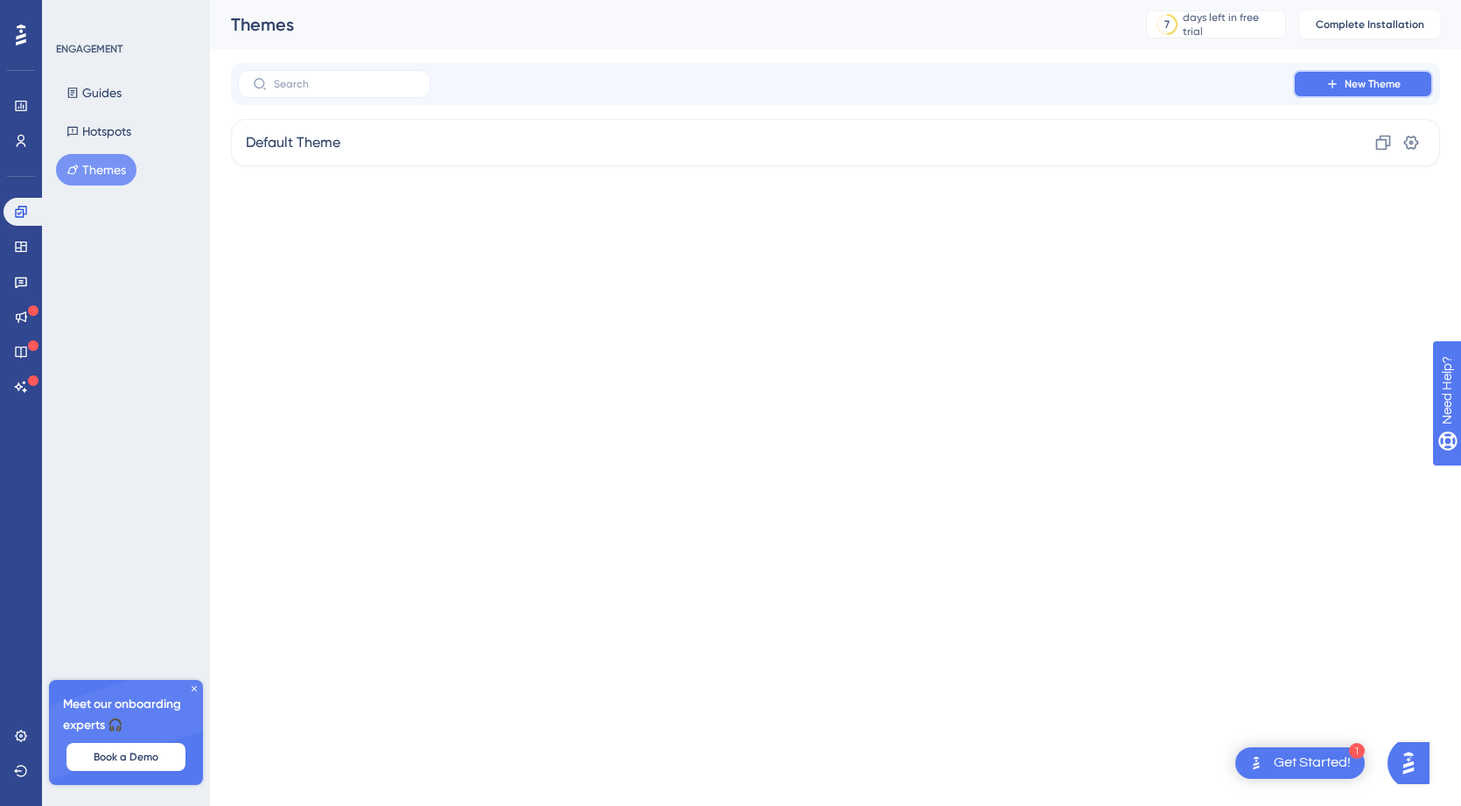
click at [1340, 82] on button "New Theme" at bounding box center [1363, 84] width 140 height 28
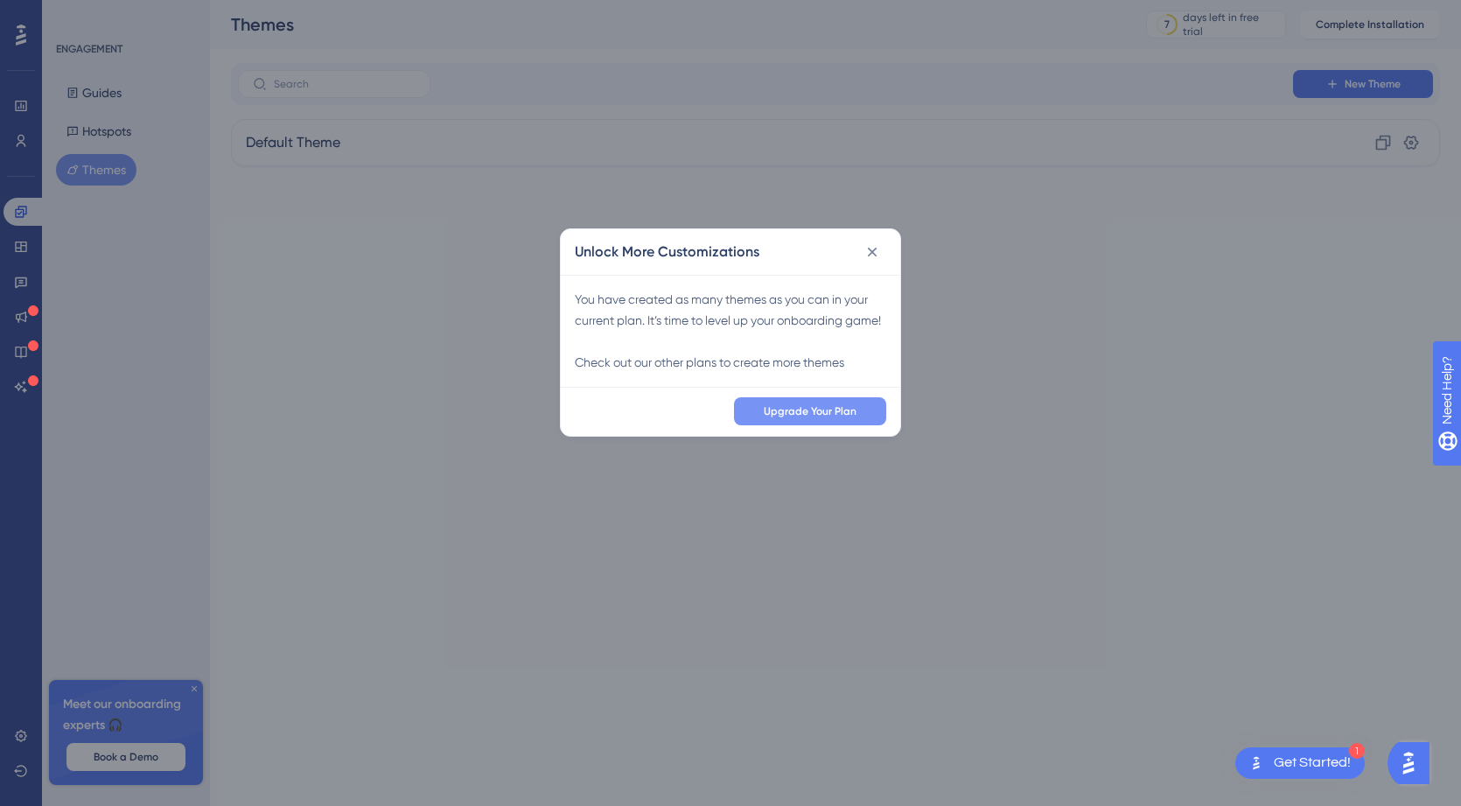
click at [766, 418] on span "Upgrade Your Plan" at bounding box center [810, 411] width 93 height 14
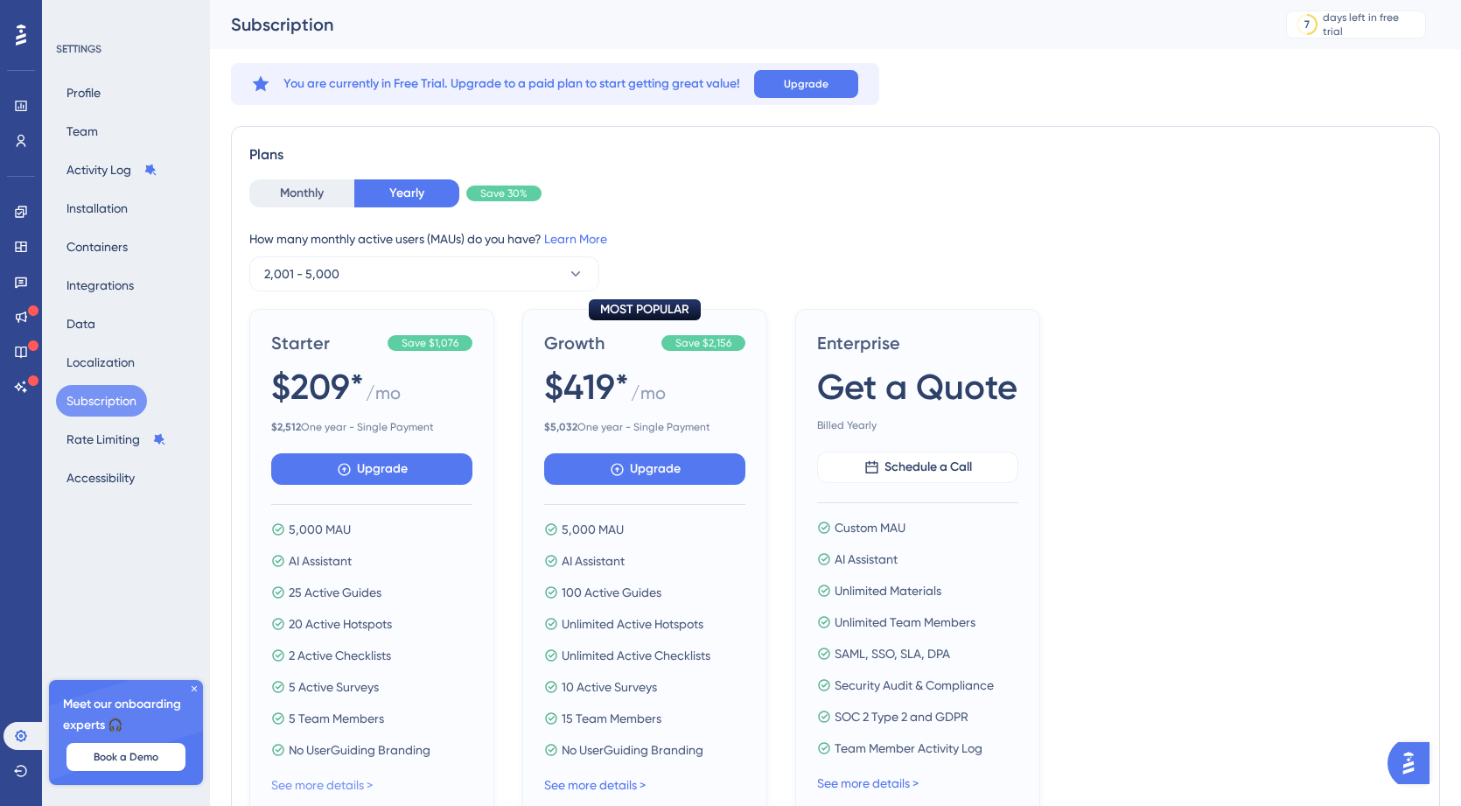
click at [356, 782] on link "See more details >" at bounding box center [321, 785] width 101 height 14
